Goal: Transaction & Acquisition: Obtain resource

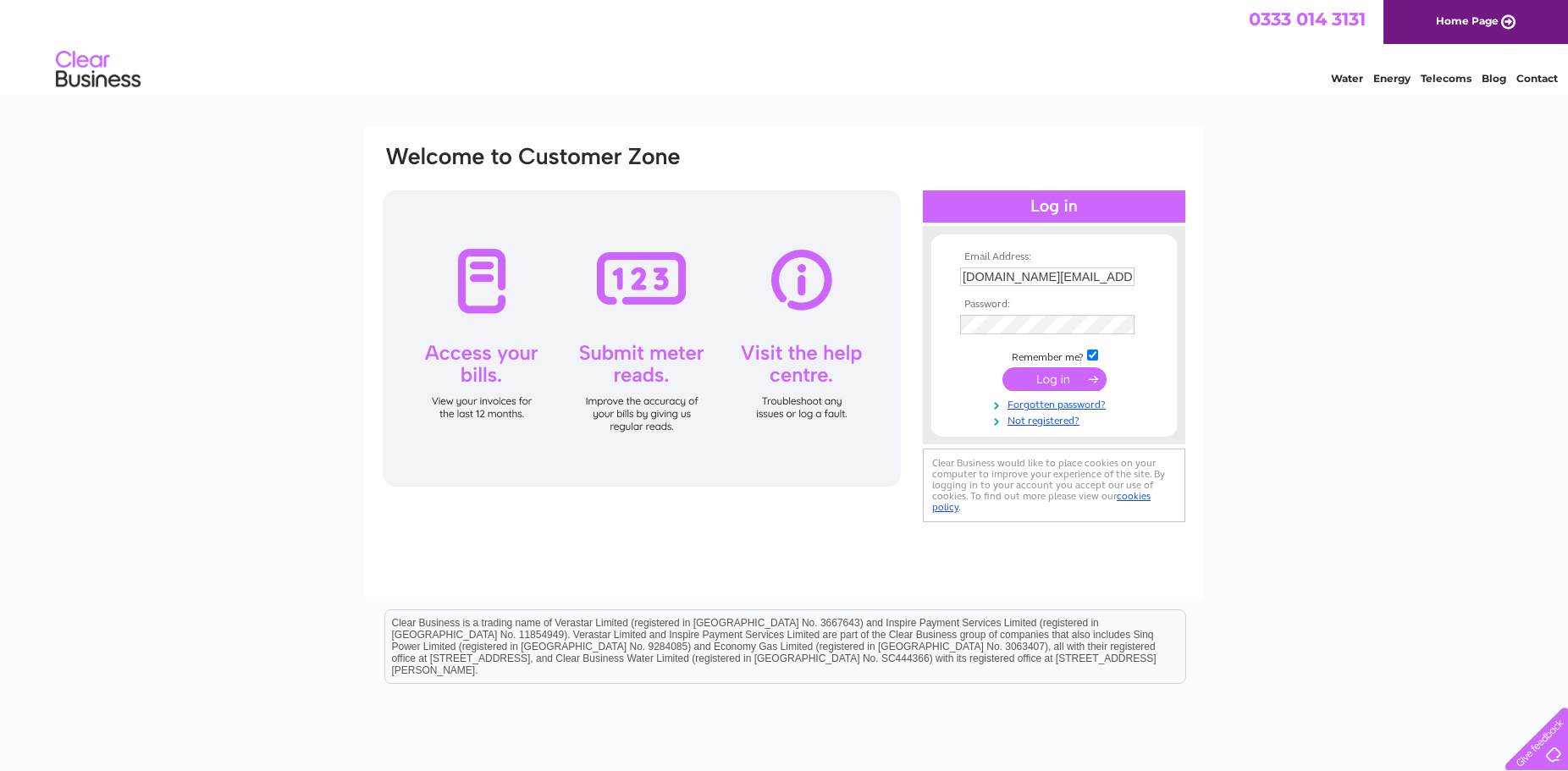
drag, startPoint x: 0, startPoint y: 0, endPoint x: 1037, endPoint y: 382, distance: 1105.1
click at [1037, 382] on input "submit" at bounding box center [1054, 378] width 104 height 24
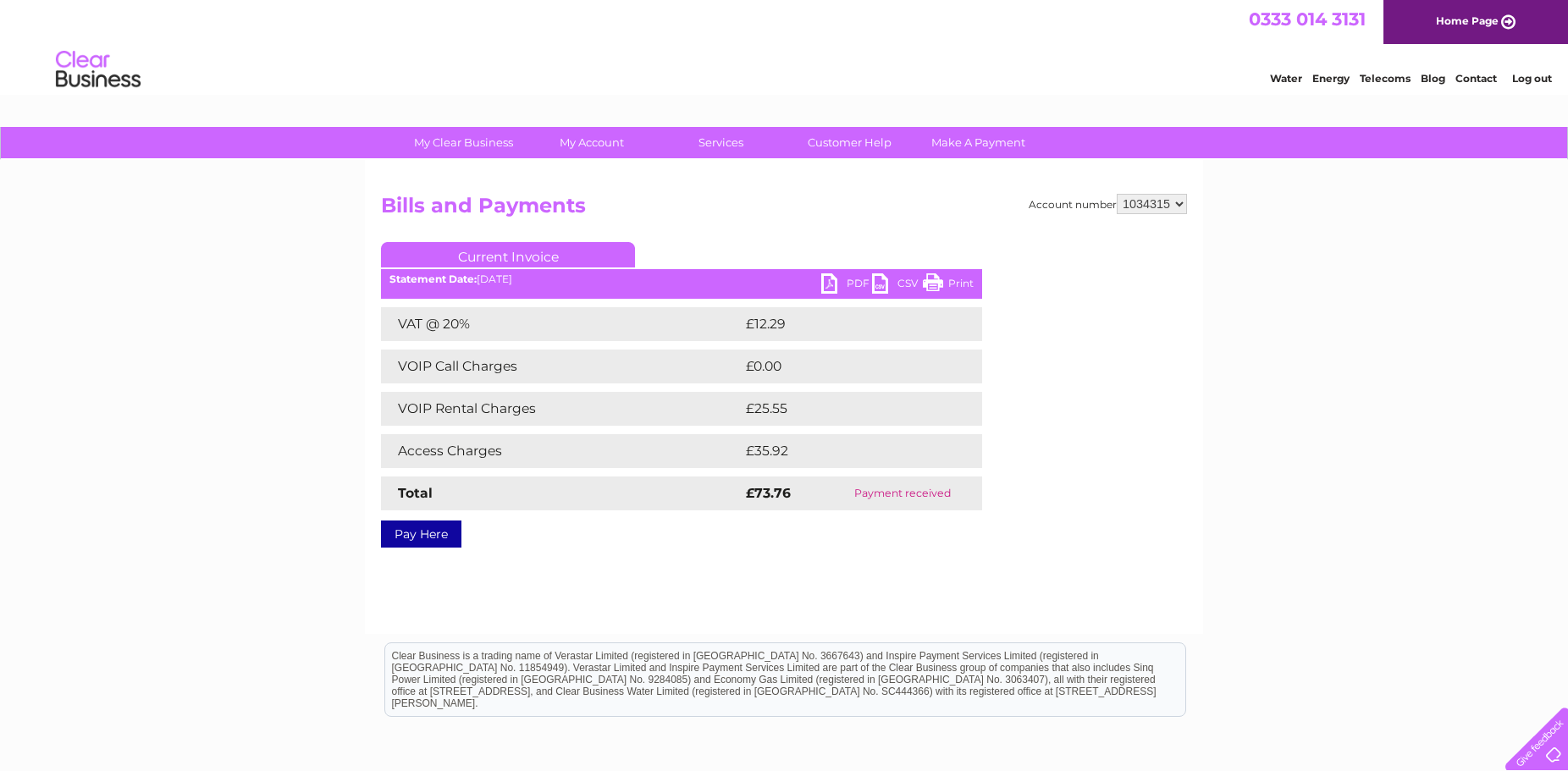
click at [534, 253] on link "Current Invoice" at bounding box center [508, 255] width 254 height 25
click at [832, 283] on link "PDF" at bounding box center [847, 286] width 51 height 25
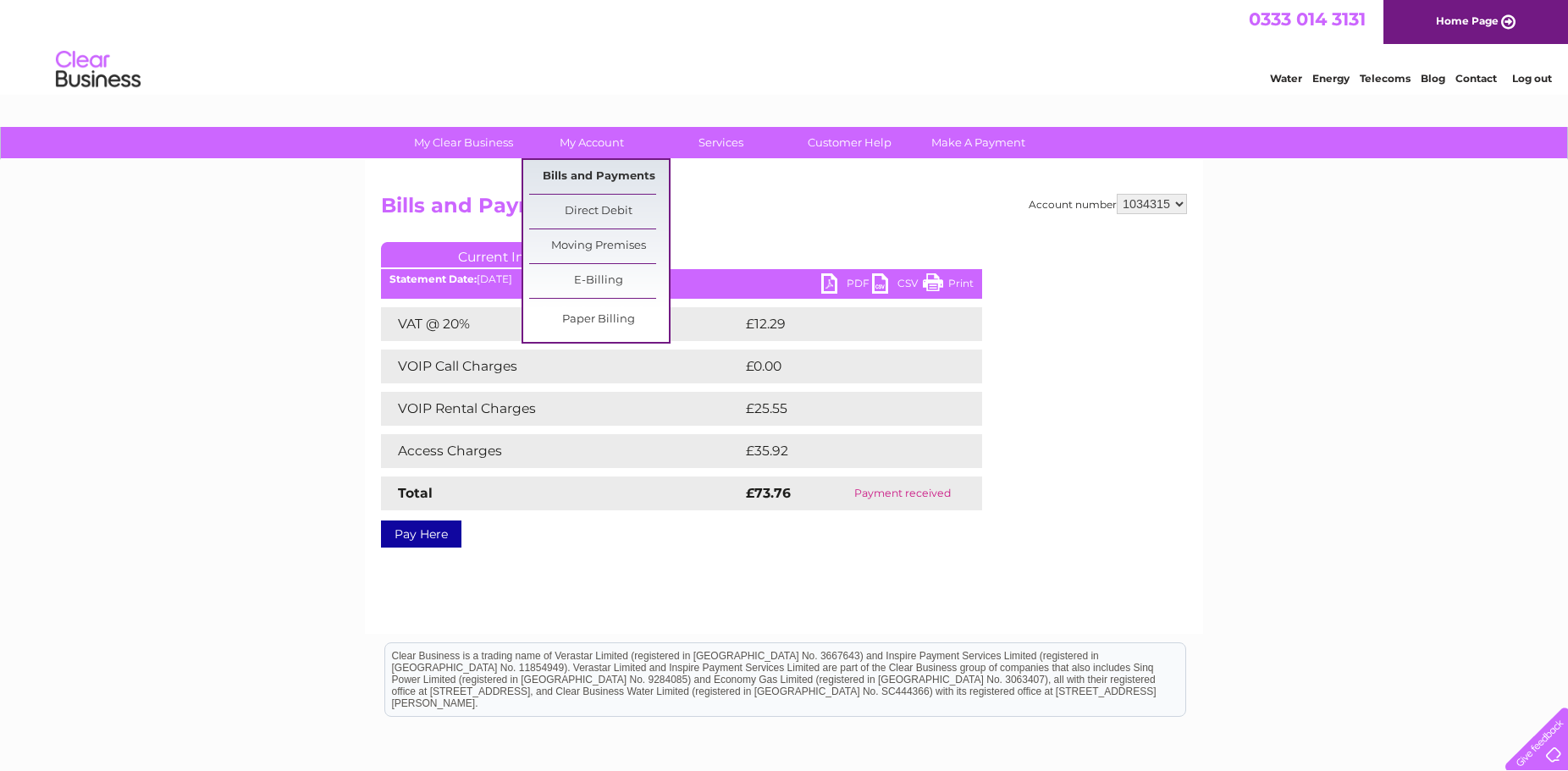
click at [591, 178] on link "Bills and Payments" at bounding box center [599, 177] width 140 height 34
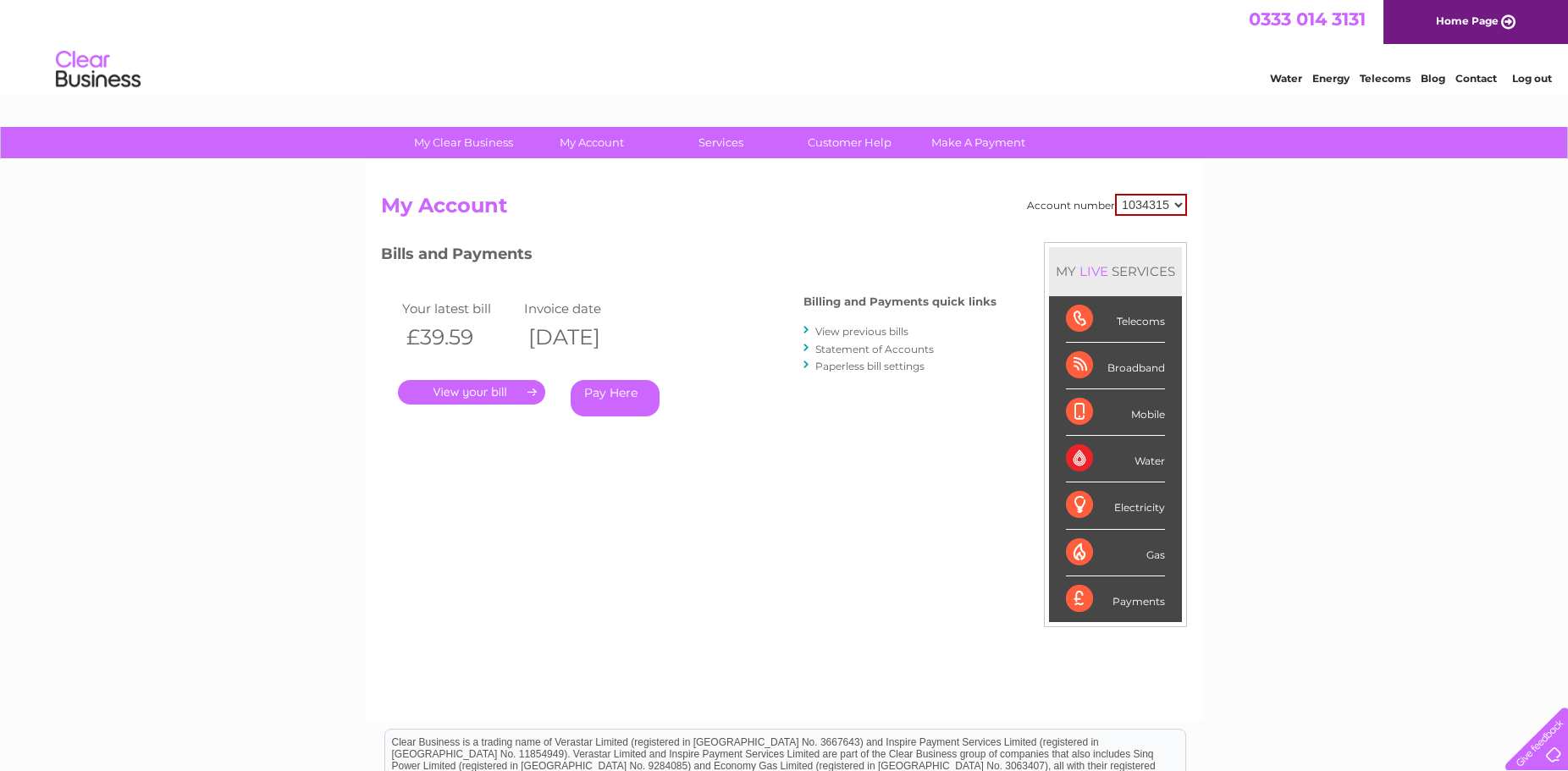
click at [496, 395] on link "." at bounding box center [472, 393] width 147 height 25
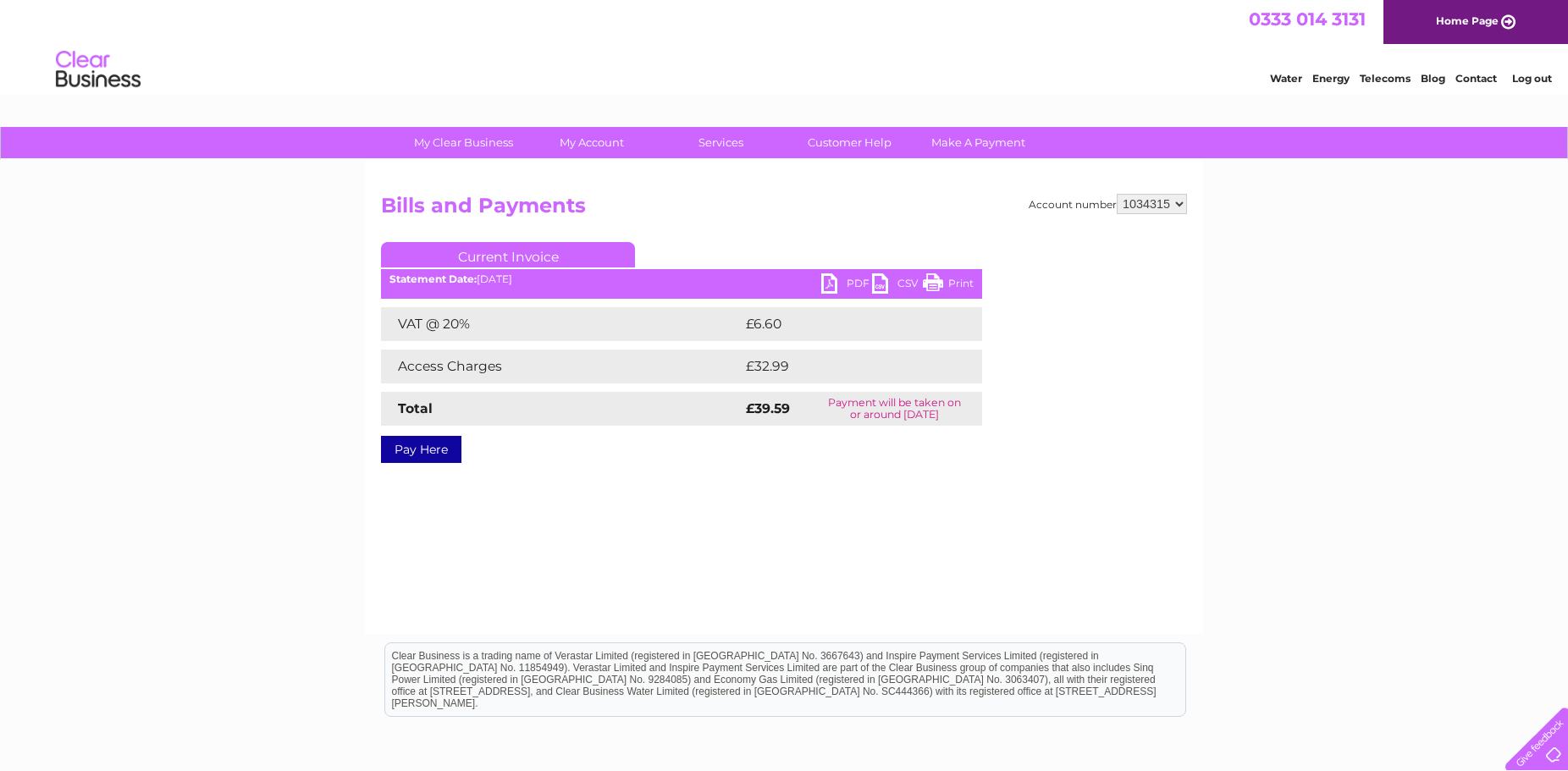
click at [839, 276] on link "PDF" at bounding box center [847, 286] width 51 height 25
